Goal: Find specific page/section: Find specific page/section

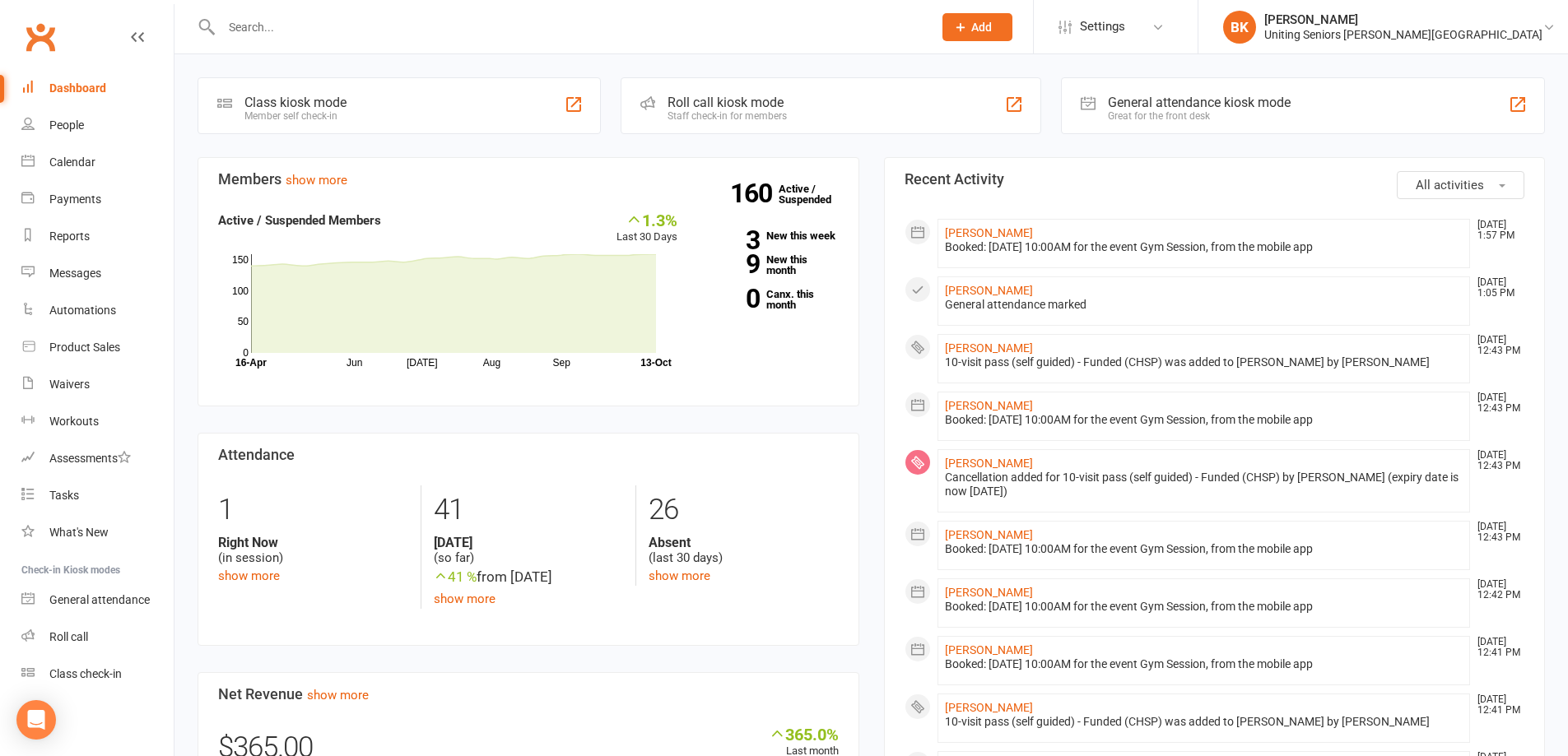
click at [383, 25] on input "text" at bounding box center [568, 28] width 705 height 23
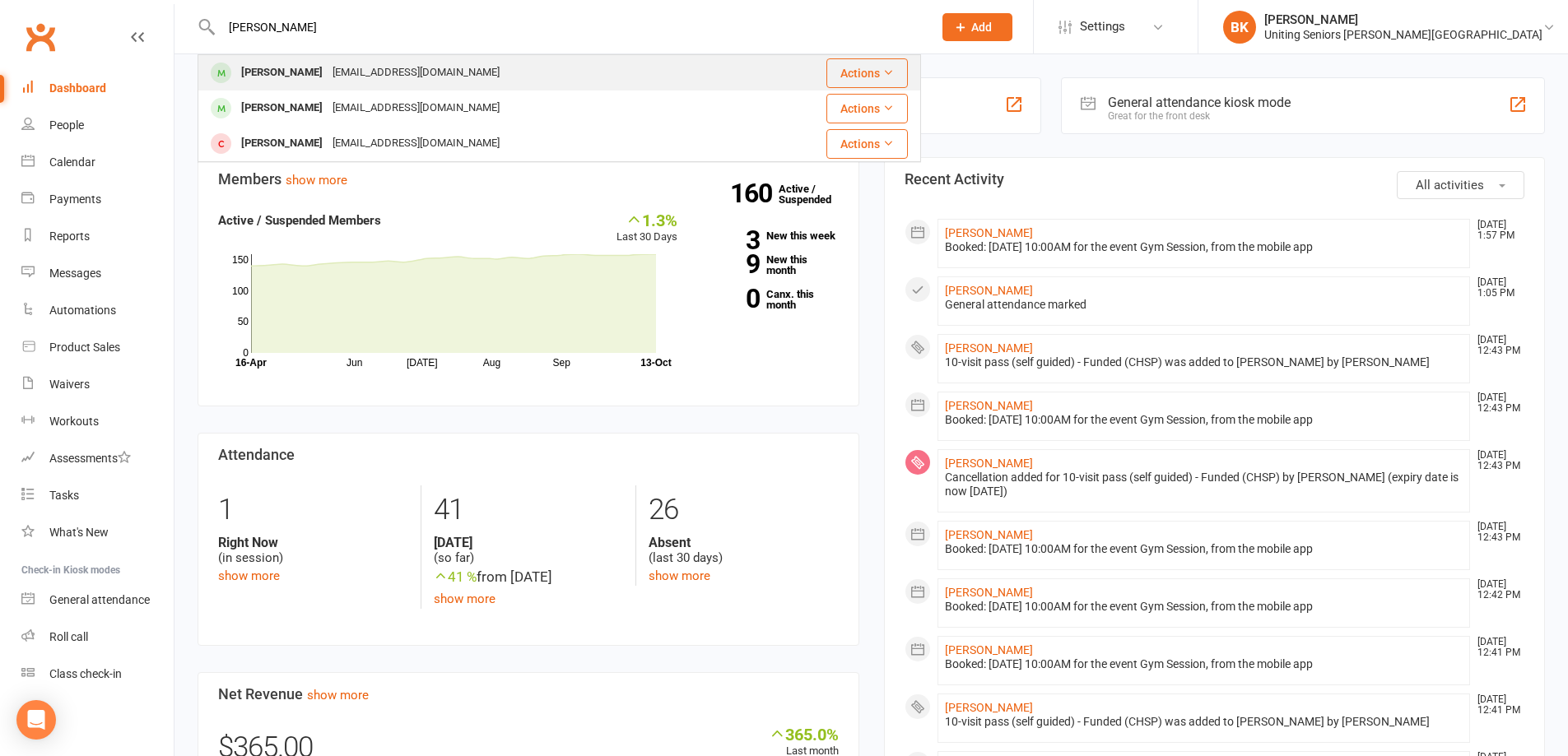
type input "[PERSON_NAME]"
click at [387, 66] on div "[EMAIL_ADDRESS][DOMAIN_NAME]" at bounding box center [416, 72] width 177 height 24
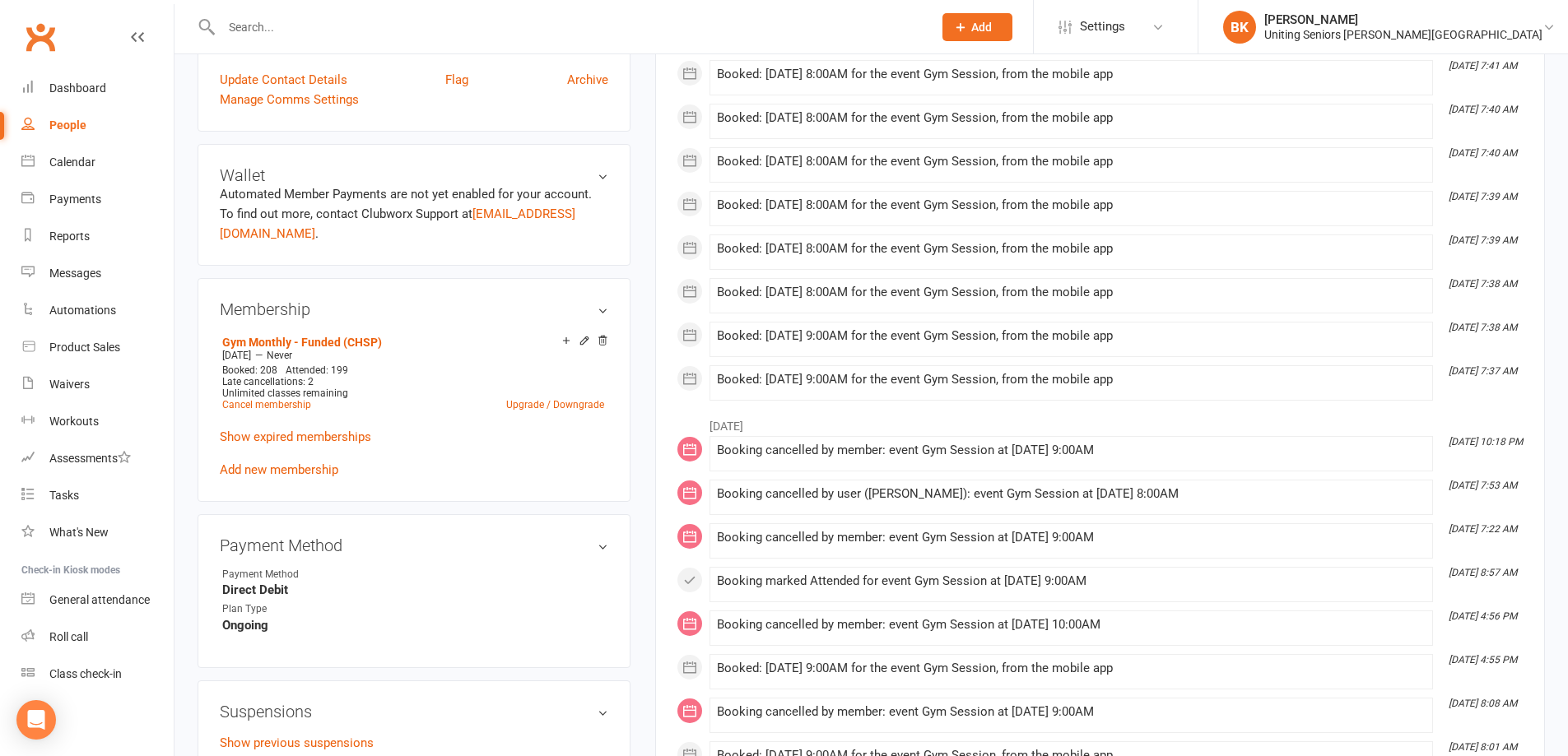
scroll to position [823, 0]
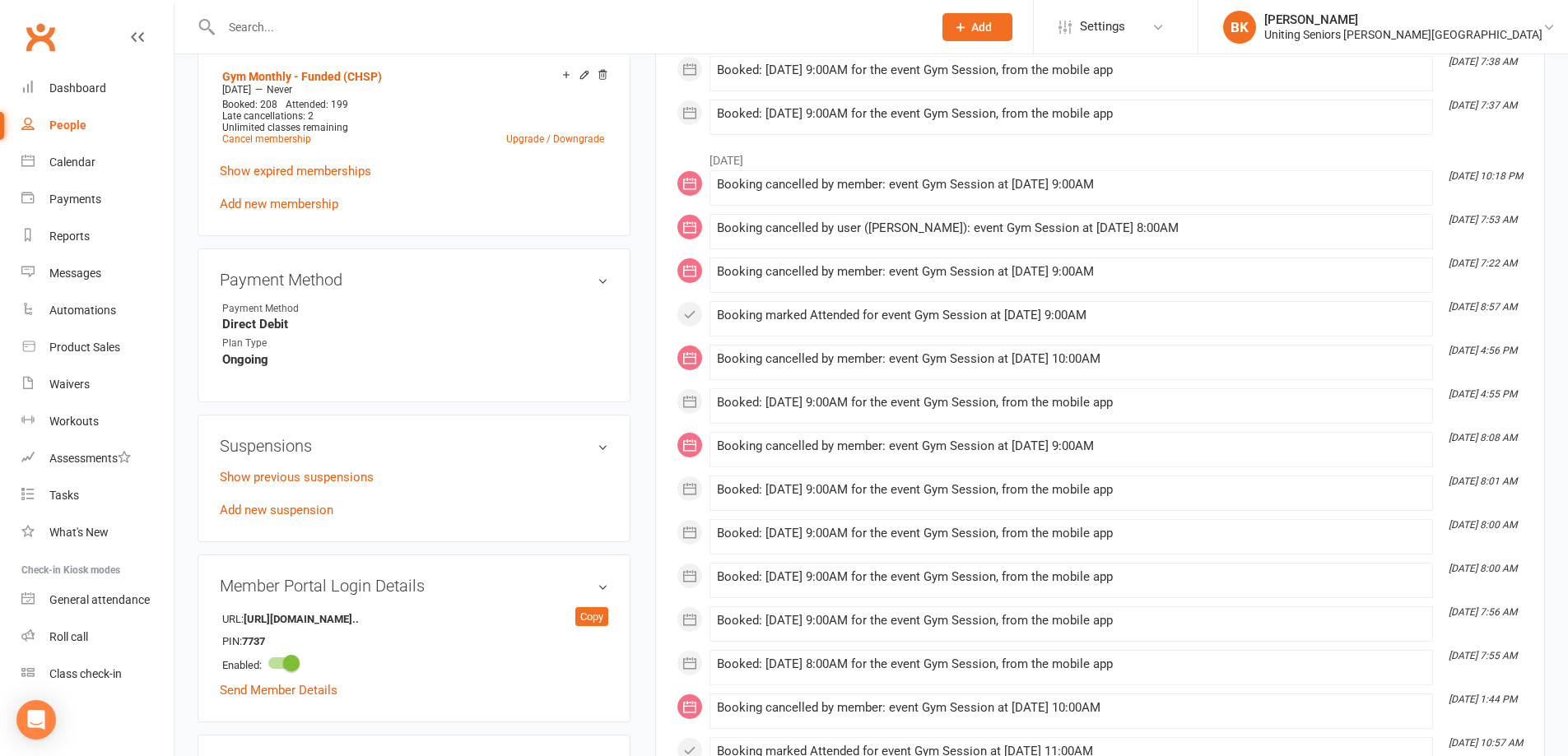
click at [343, 36] on input "text" at bounding box center [568, 28] width 705 height 23
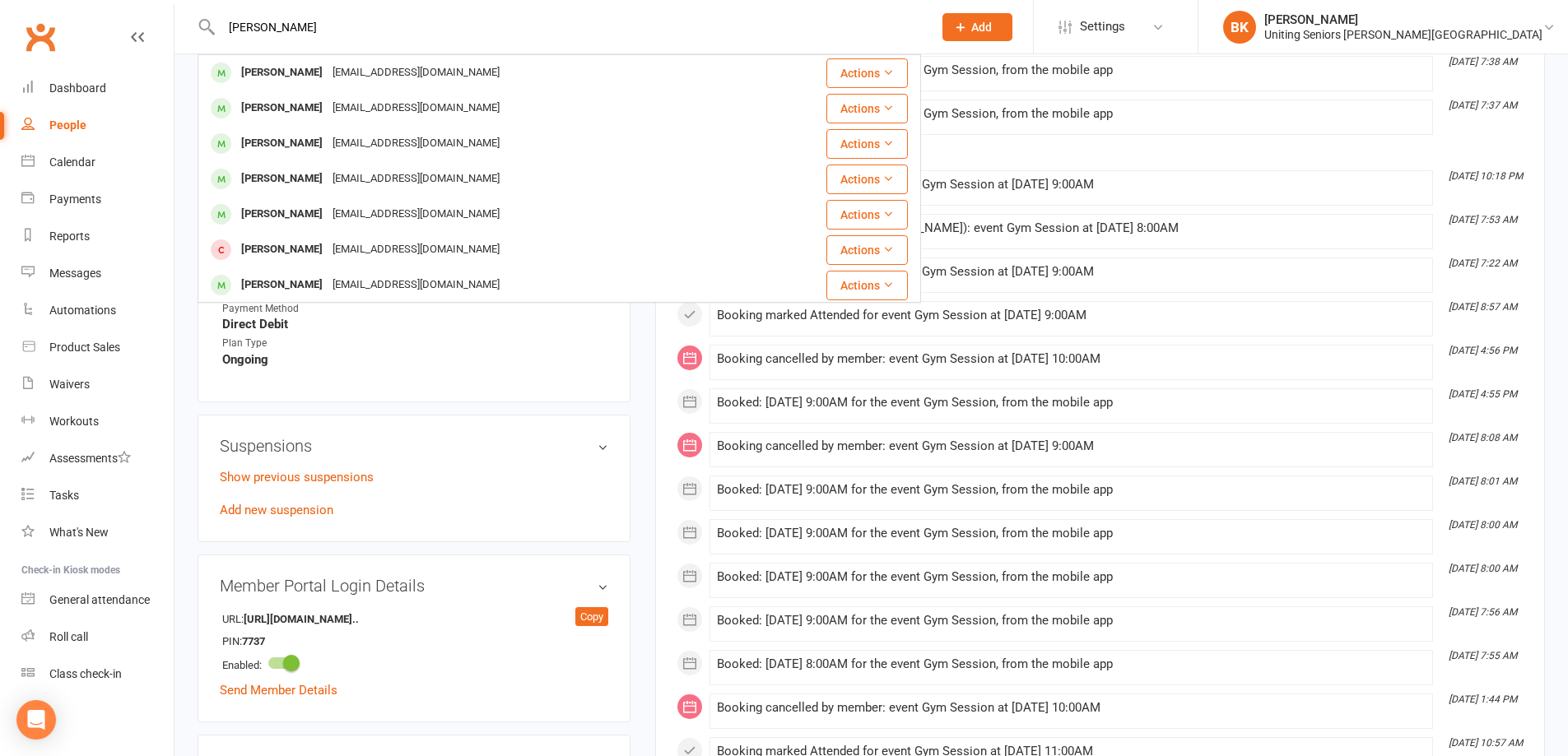
type input "[PERSON_NAME]"
click at [303, 71] on div "[PERSON_NAME]" at bounding box center [281, 72] width 91 height 24
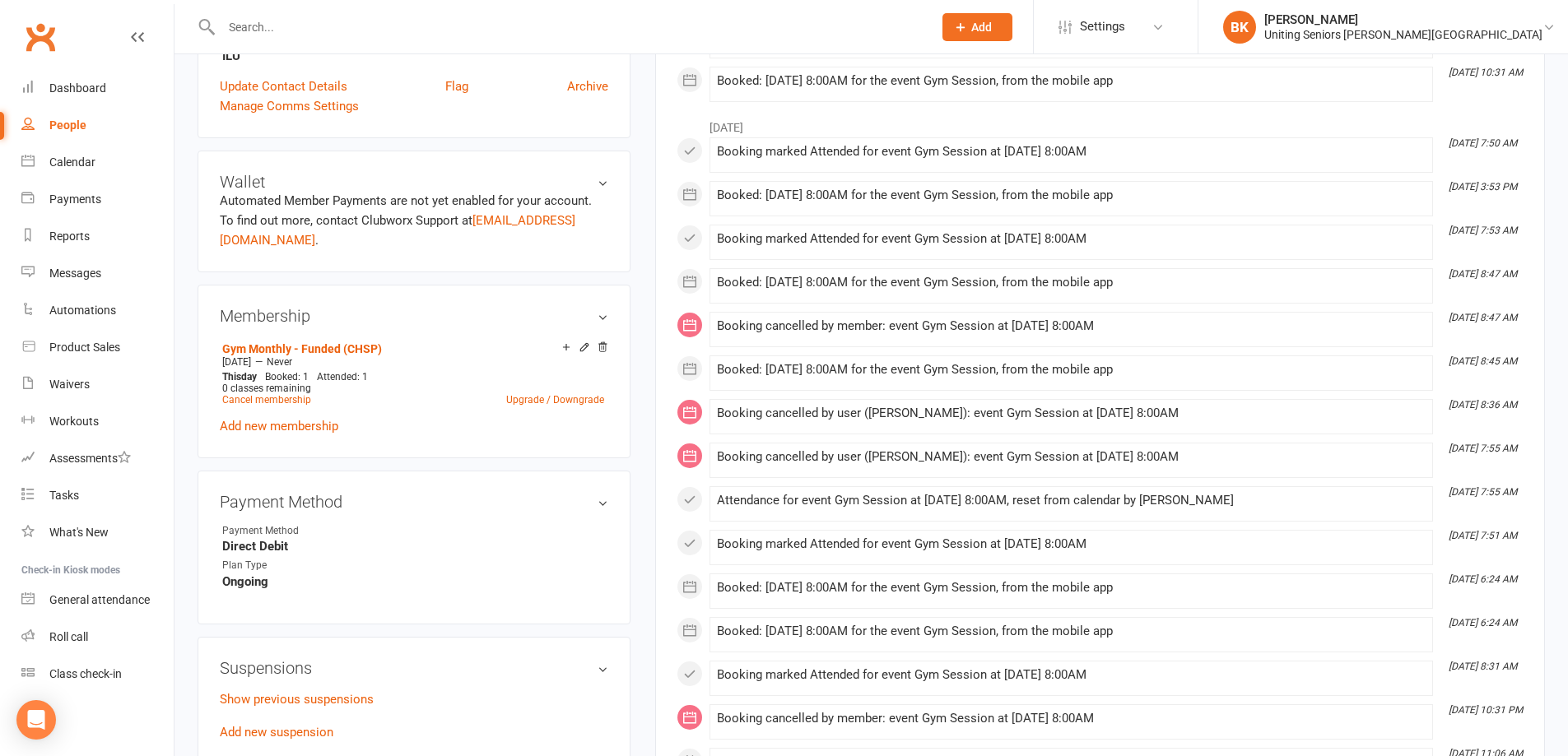
scroll to position [576, 0]
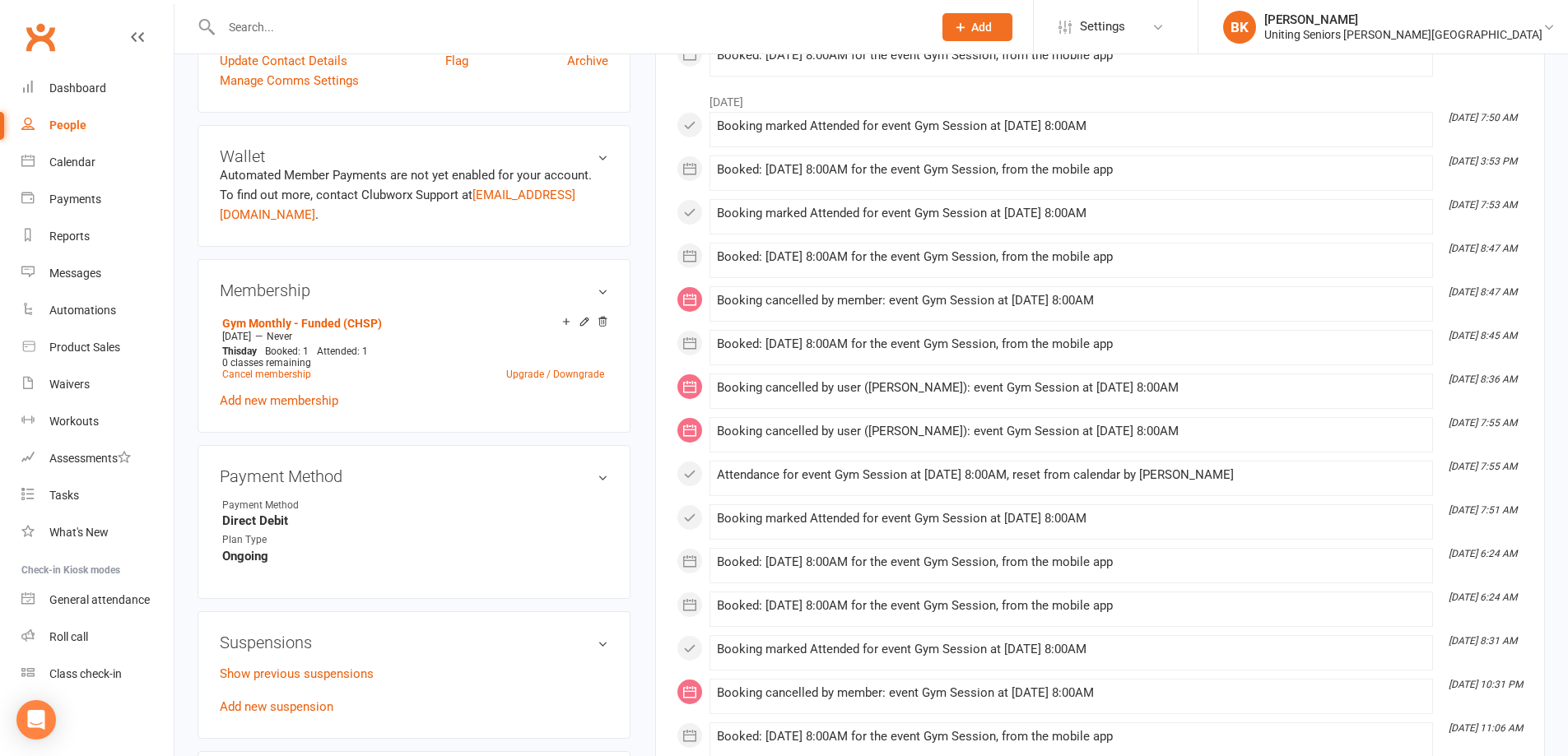
click at [404, 23] on input "text" at bounding box center [568, 28] width 705 height 23
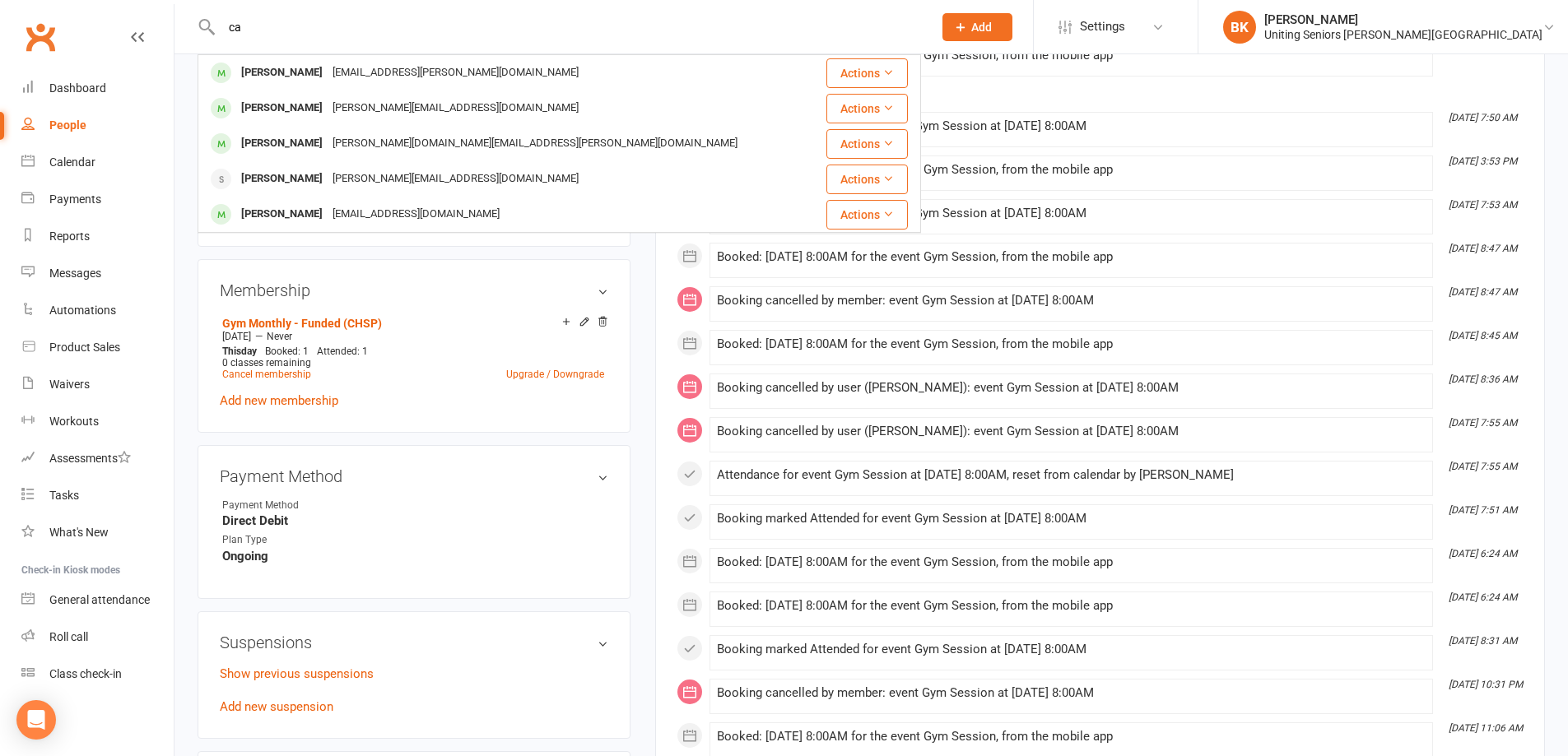
type input "c"
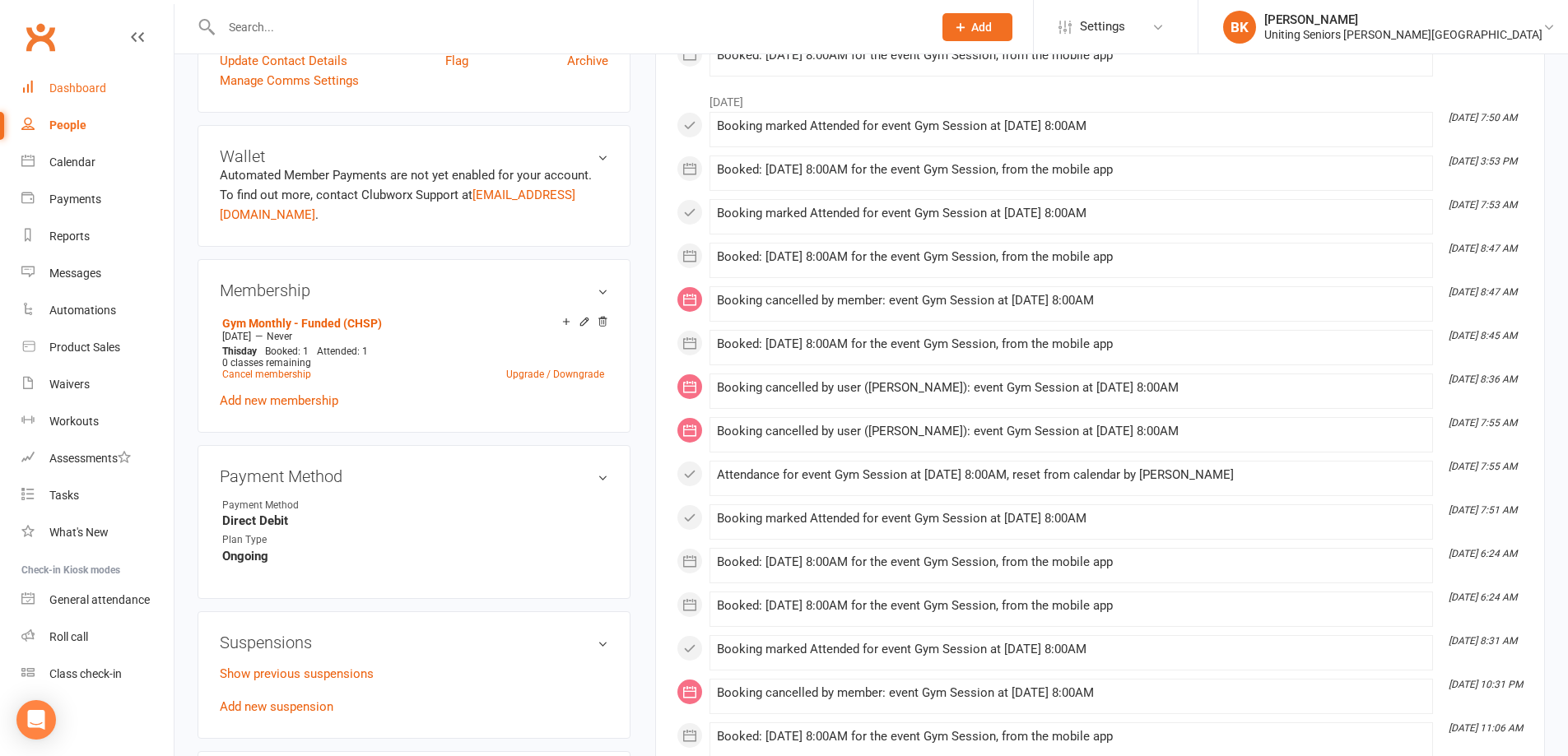
click at [119, 79] on link "Dashboard" at bounding box center [97, 87] width 152 height 37
